Goal: Task Accomplishment & Management: Use online tool/utility

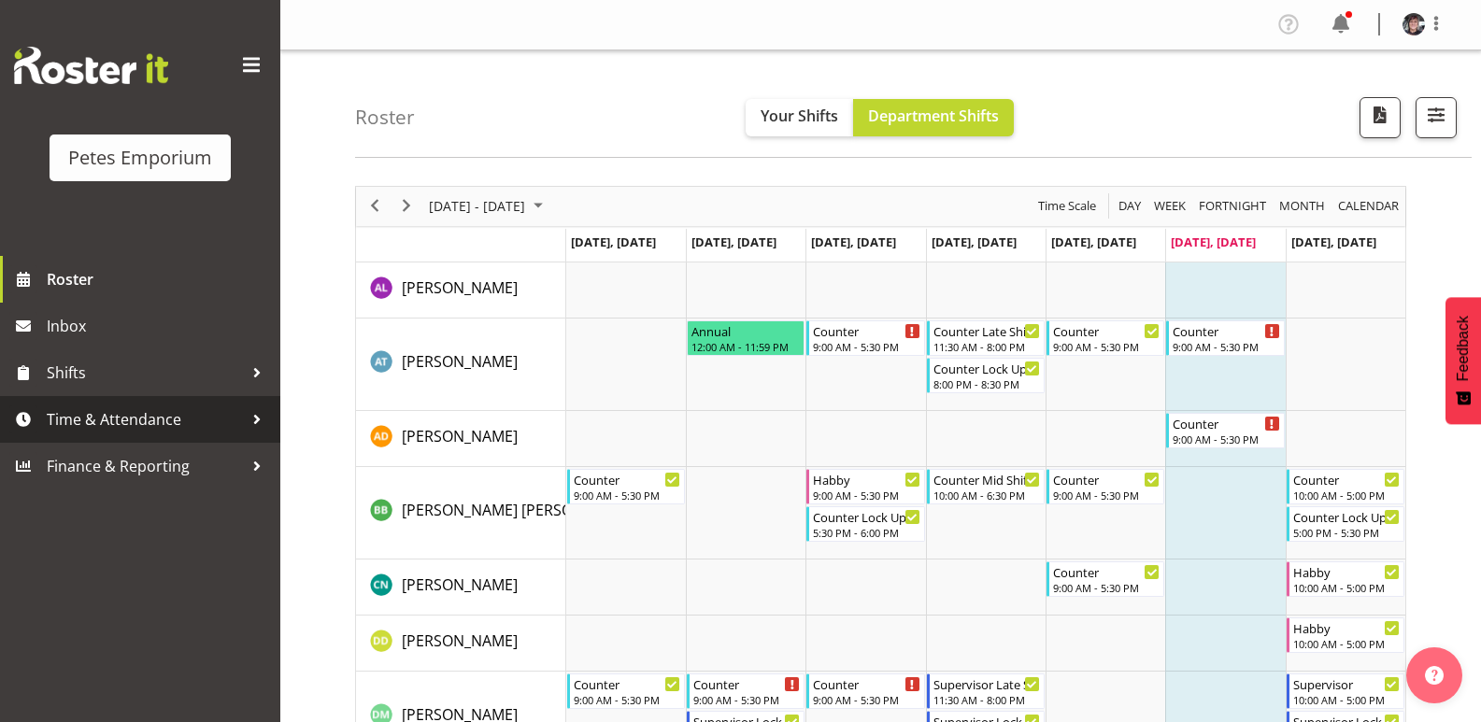
click at [170, 413] on span "Time & Attendance" at bounding box center [145, 420] width 196 height 28
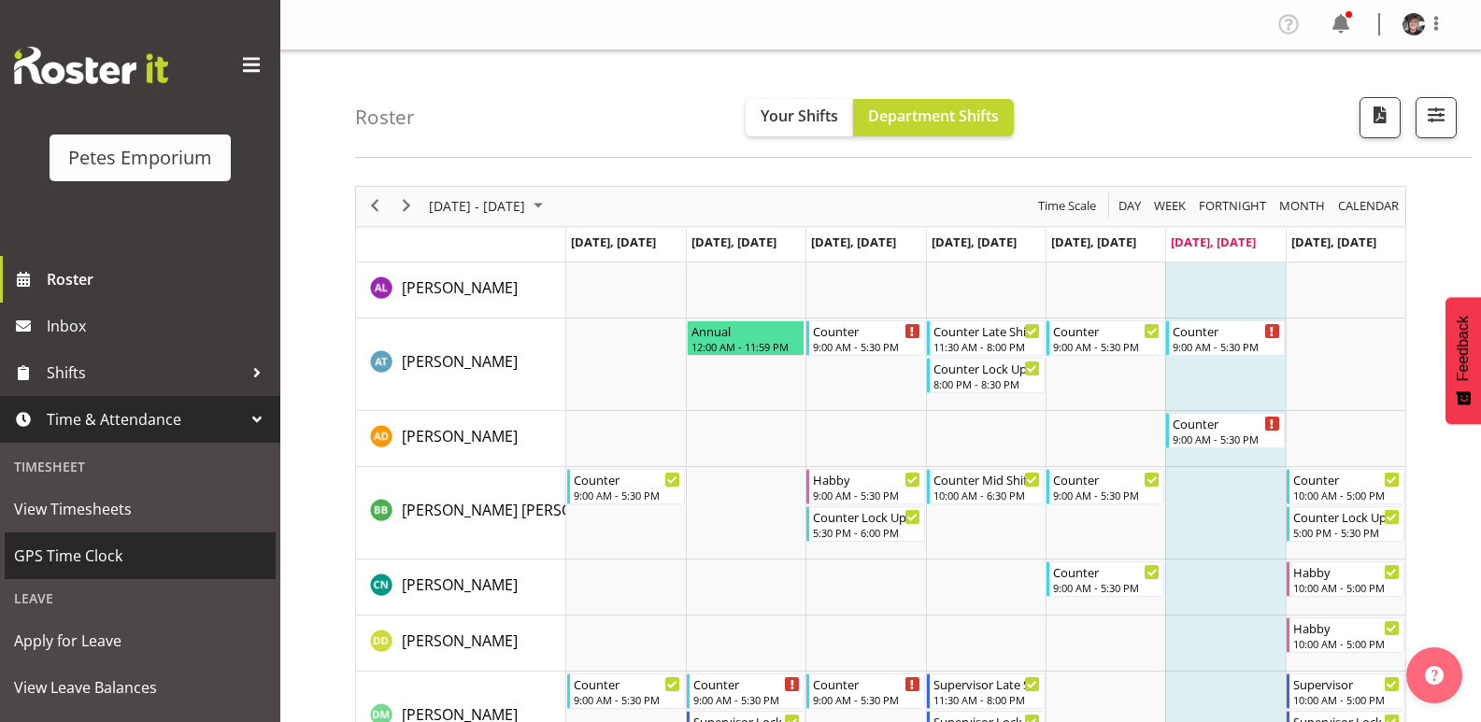
click at [114, 547] on span "GPS Time Clock" at bounding box center [140, 556] width 252 height 28
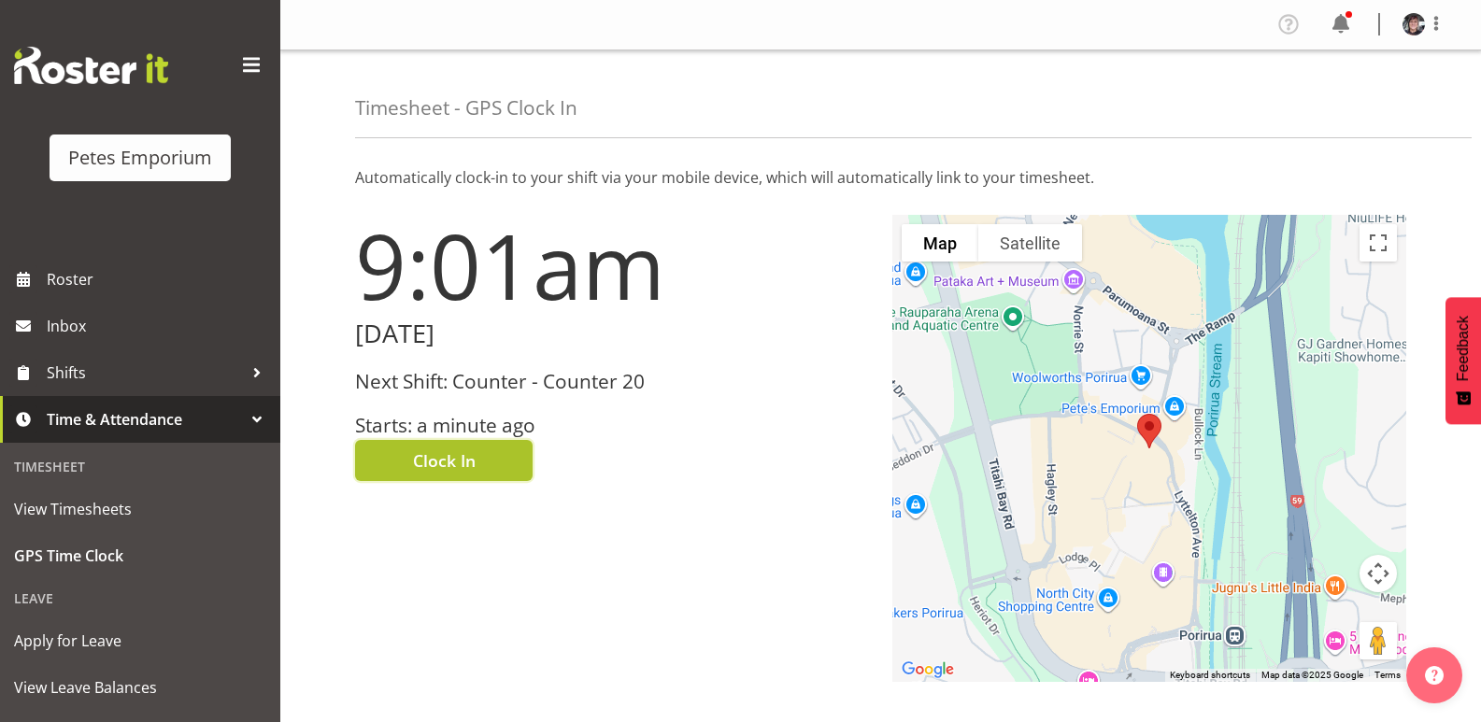
click at [463, 452] on span "Clock In" at bounding box center [444, 461] width 63 height 24
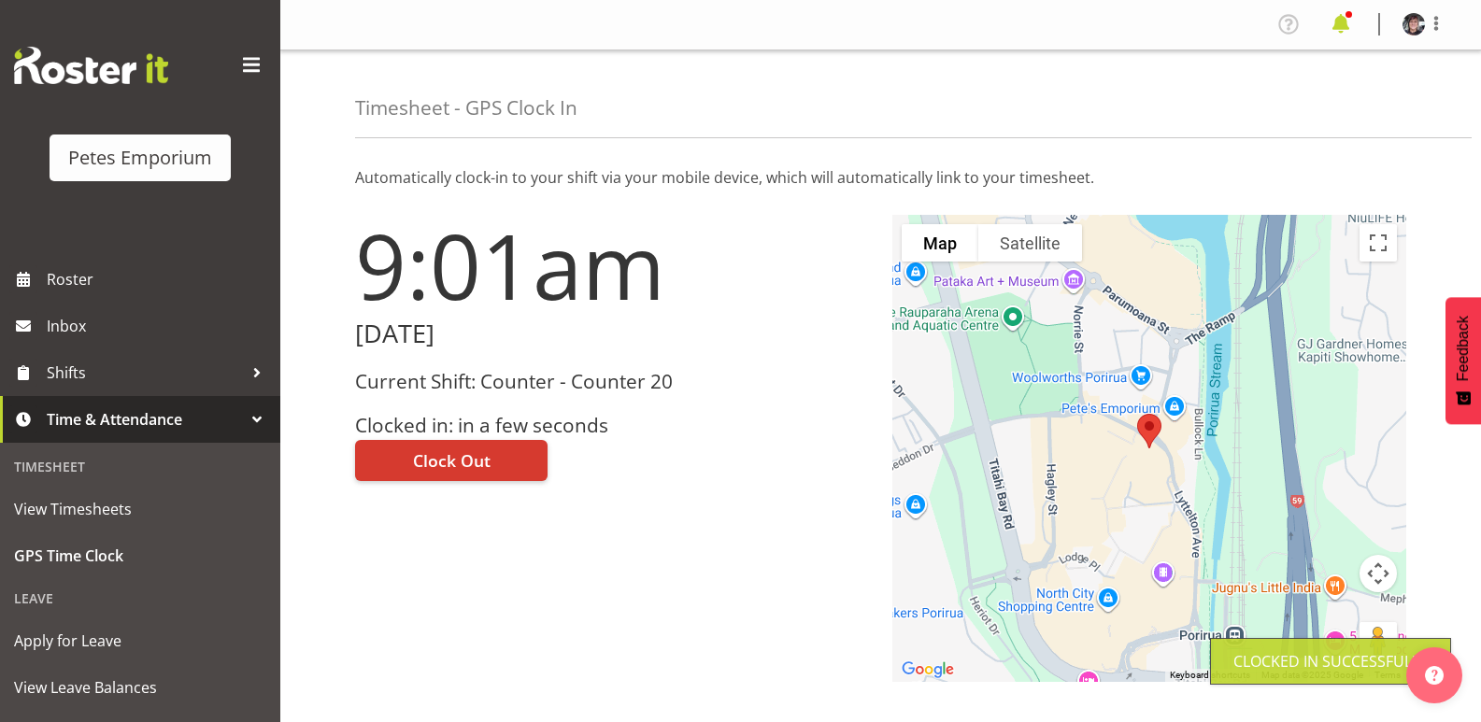
click at [1342, 18] on span at bounding box center [1341, 24] width 30 height 30
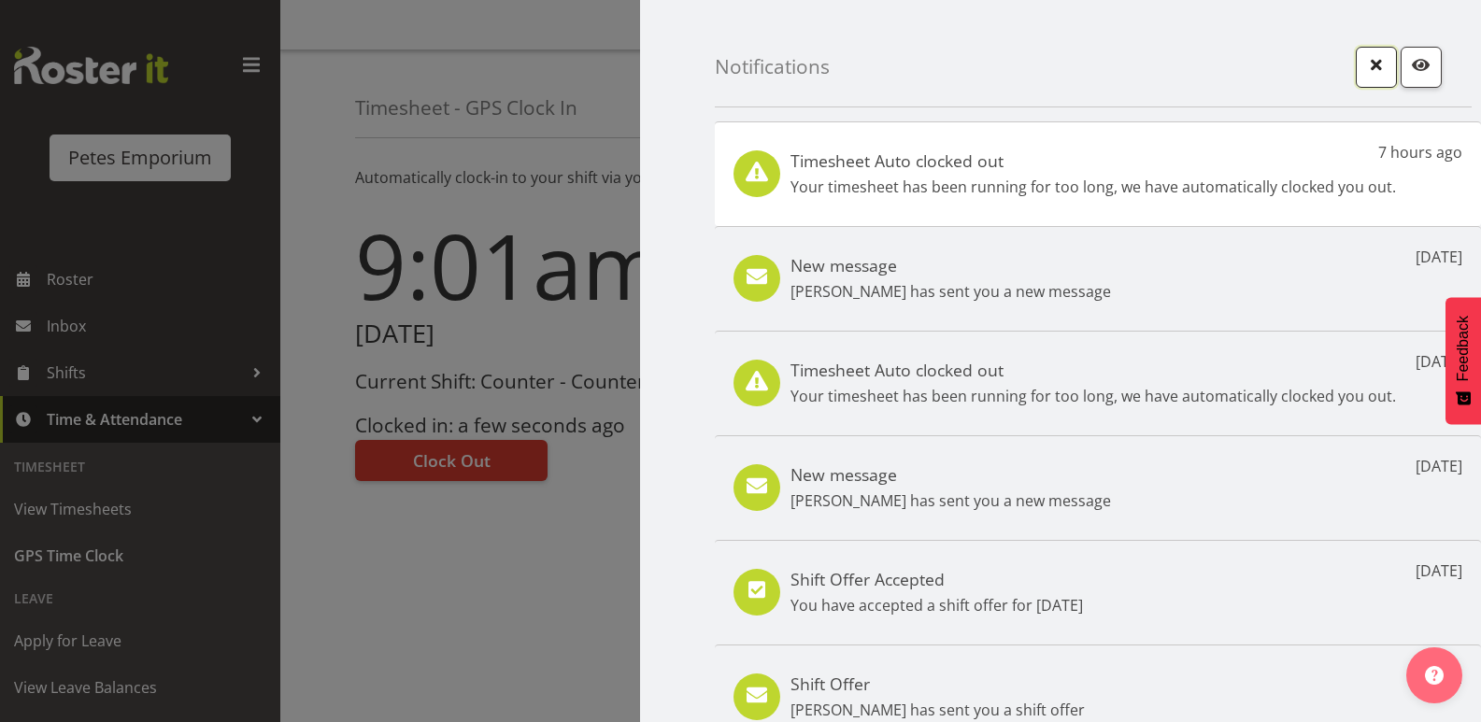
click at [1364, 62] on span "button" at bounding box center [1376, 64] width 24 height 24
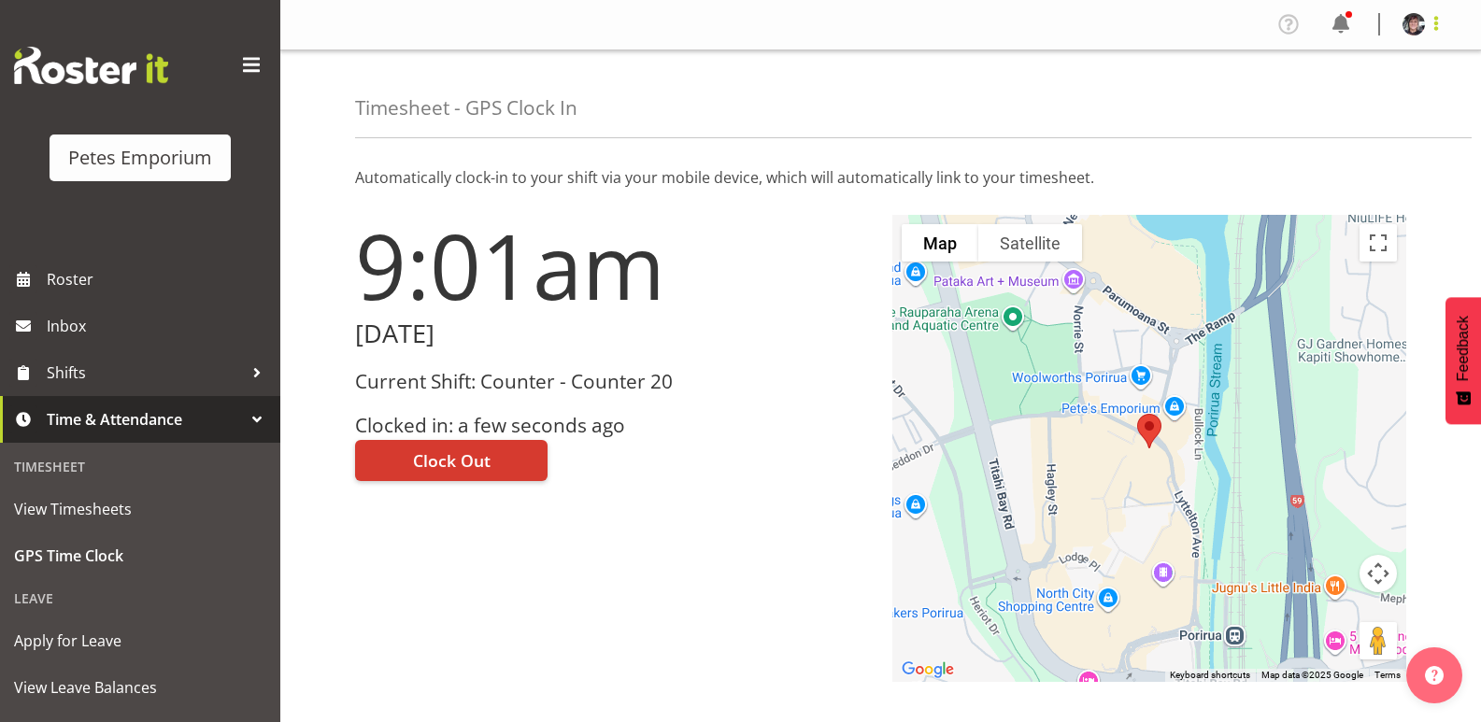
click at [1435, 24] on span at bounding box center [1436, 23] width 22 height 22
click at [1326, 92] on link "Log Out" at bounding box center [1357, 98] width 179 height 34
